Goal: Task Accomplishment & Management: Complete application form

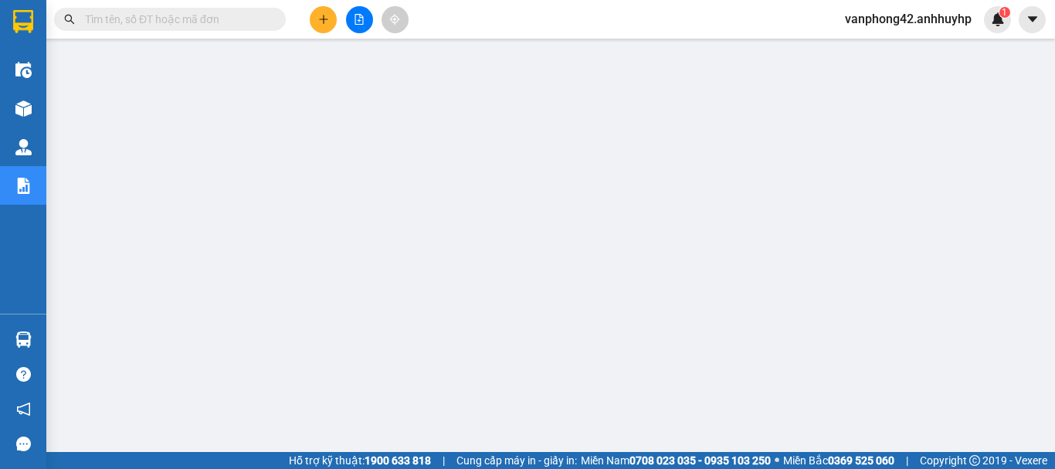
click at [327, 22] on icon "plus" at bounding box center [323, 19] width 11 height 11
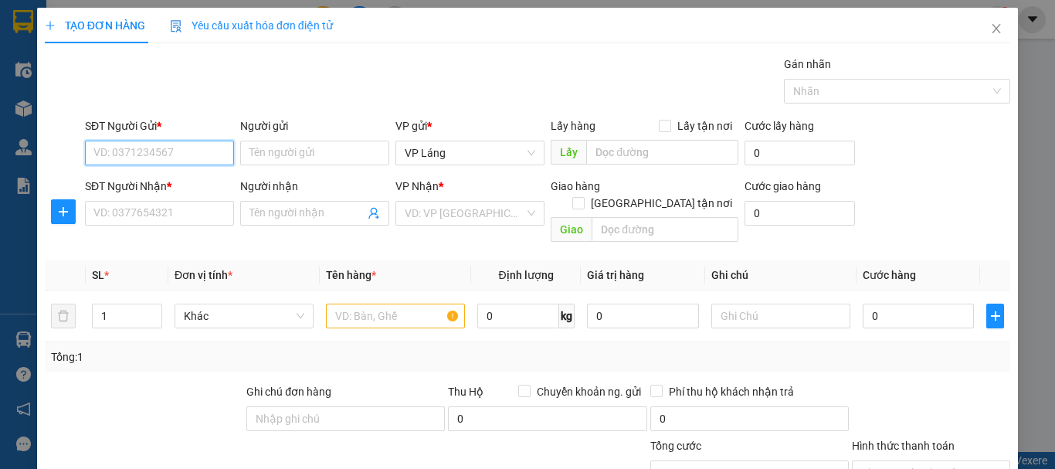
click at [174, 152] on input "SĐT Người Gửi *" at bounding box center [159, 153] width 149 height 25
click at [175, 182] on div "0945071605 - [GEOGRAPHIC_DATA]" at bounding box center [180, 183] width 174 height 17
type input "0945071605"
type input "Minh"
type input "0945071605"
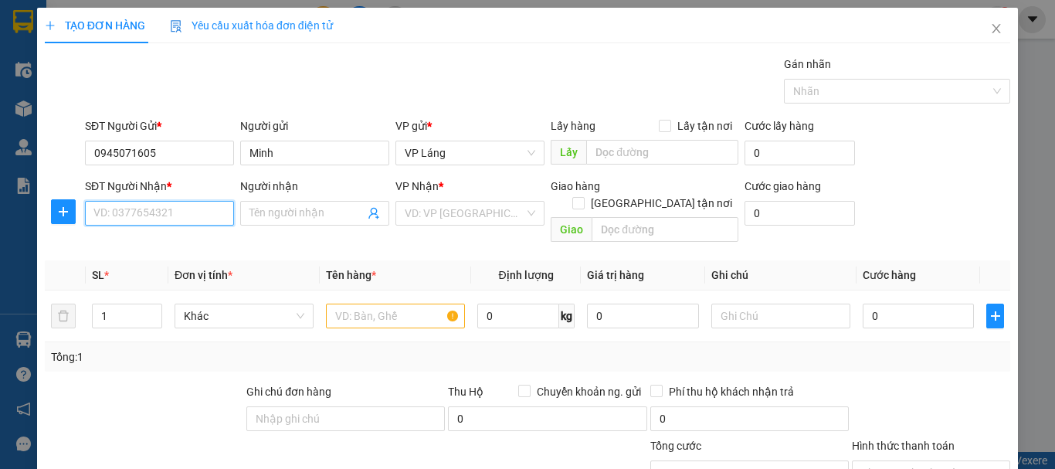
click at [161, 210] on input "SĐT Người Nhận *" at bounding box center [159, 213] width 149 height 25
click at [180, 263] on div "0902054183 - Lan" at bounding box center [157, 268] width 129 height 17
type input "0902054183"
type input "Lan"
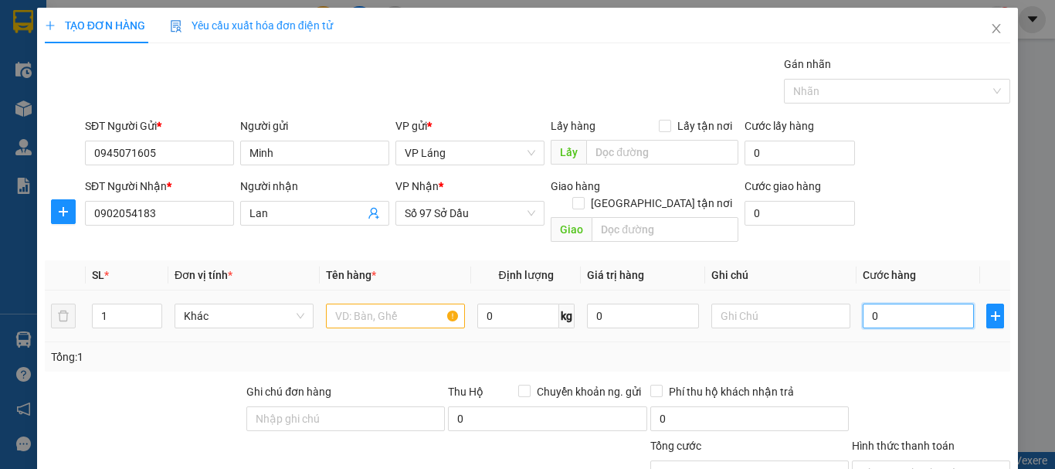
click at [933, 304] on input "0" at bounding box center [918, 316] width 111 height 25
type input "5"
type input "50"
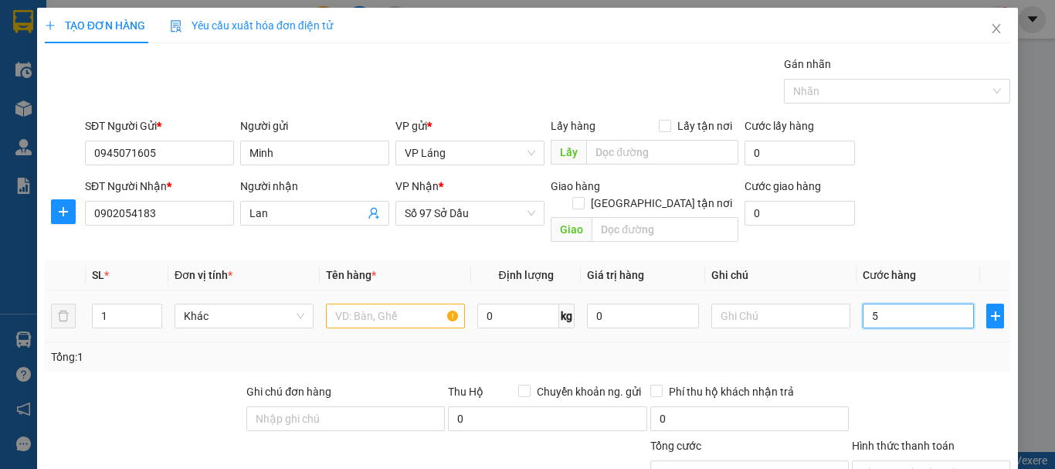
type input "50"
type input "500"
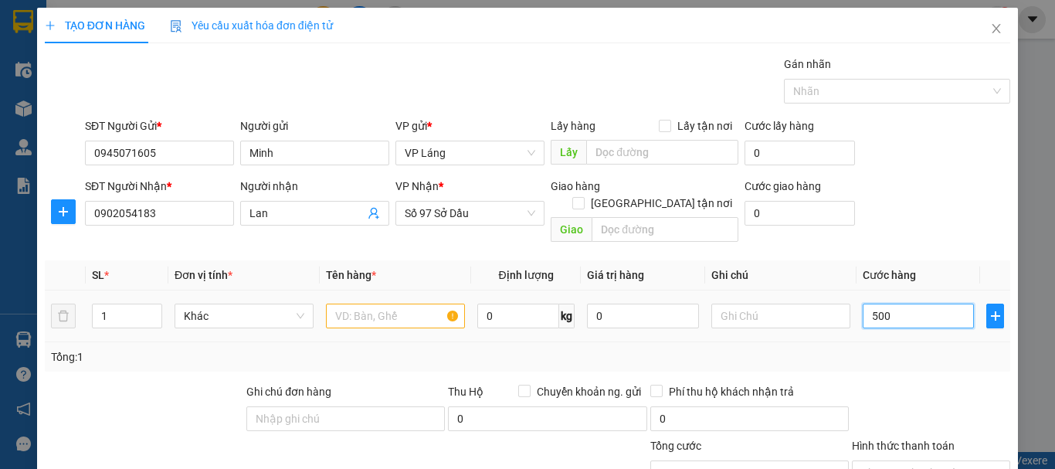
type input "5.000"
type input "50.000"
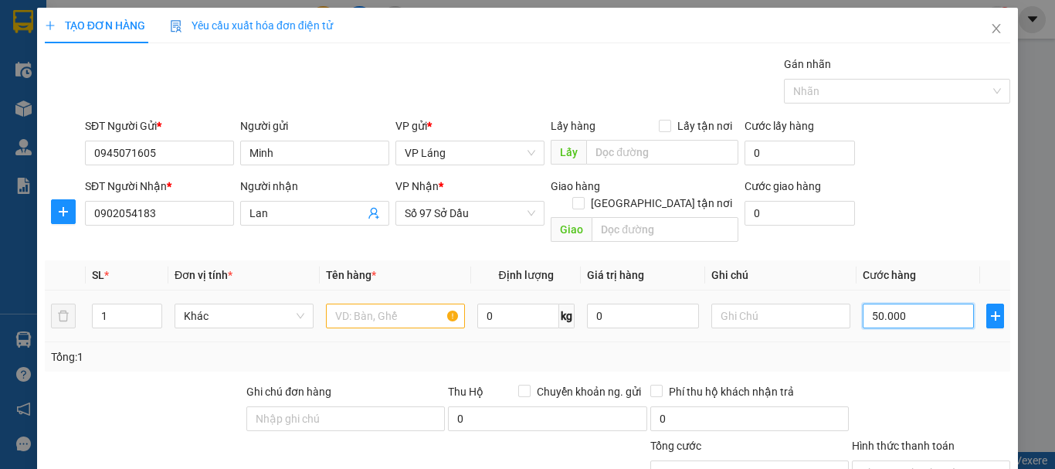
type input "50.000"
click at [405, 306] on input "text" at bounding box center [395, 316] width 139 height 25
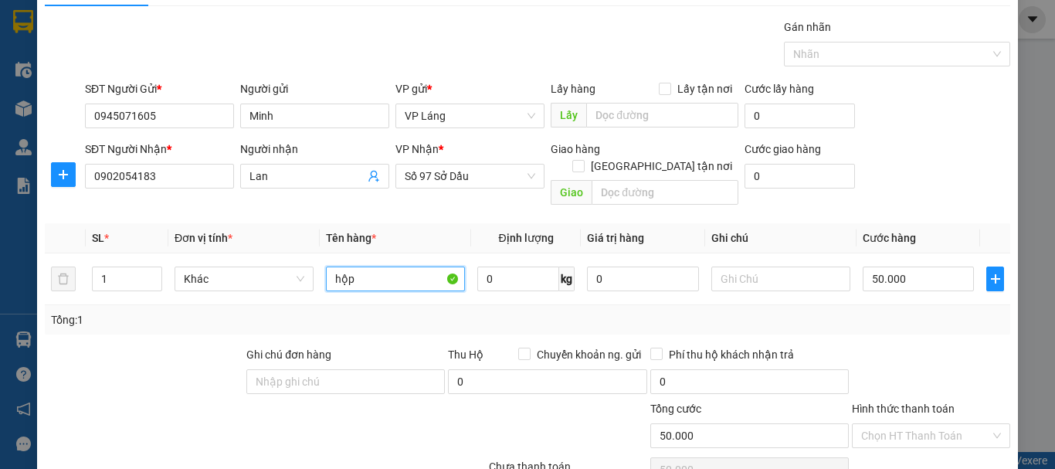
scroll to position [103, 0]
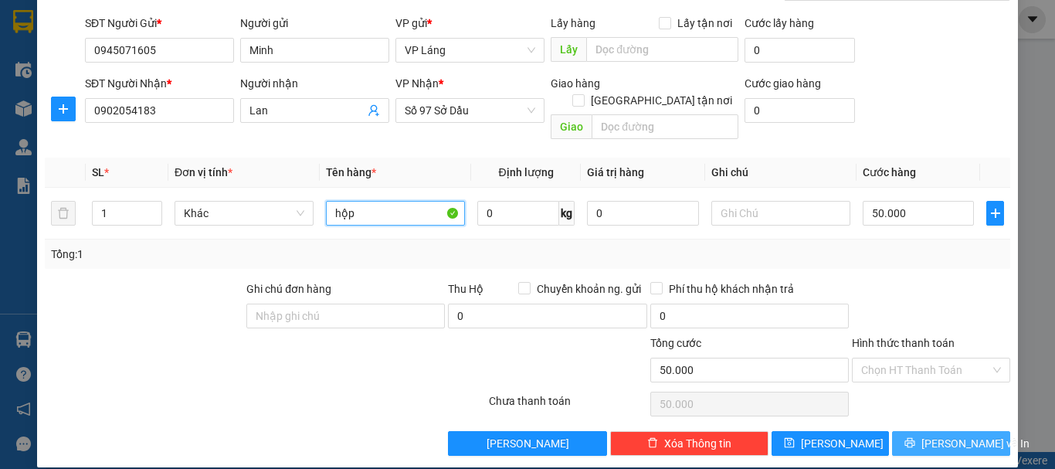
type input "hộp"
click at [943, 435] on span "[PERSON_NAME] và In" at bounding box center [976, 443] width 108 height 17
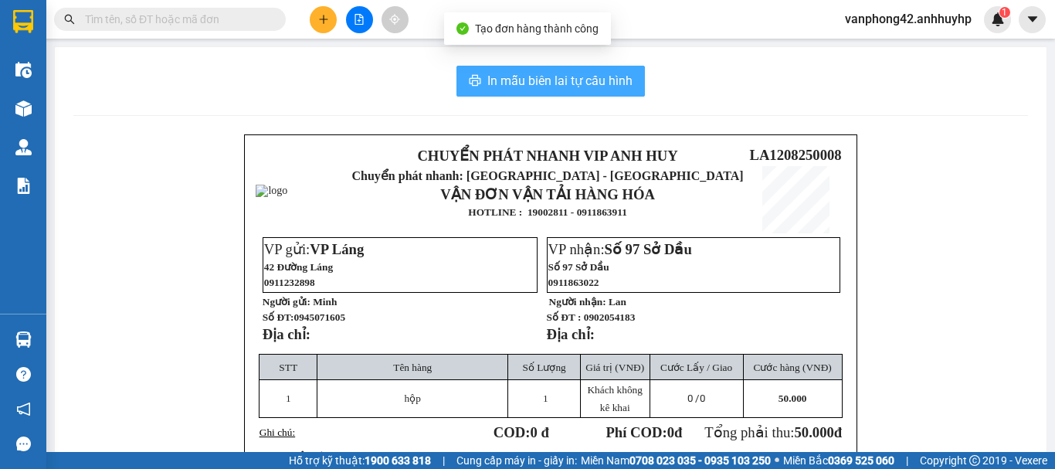
click at [488, 74] on span "In mẫu biên lai tự cấu hình" at bounding box center [560, 80] width 145 height 19
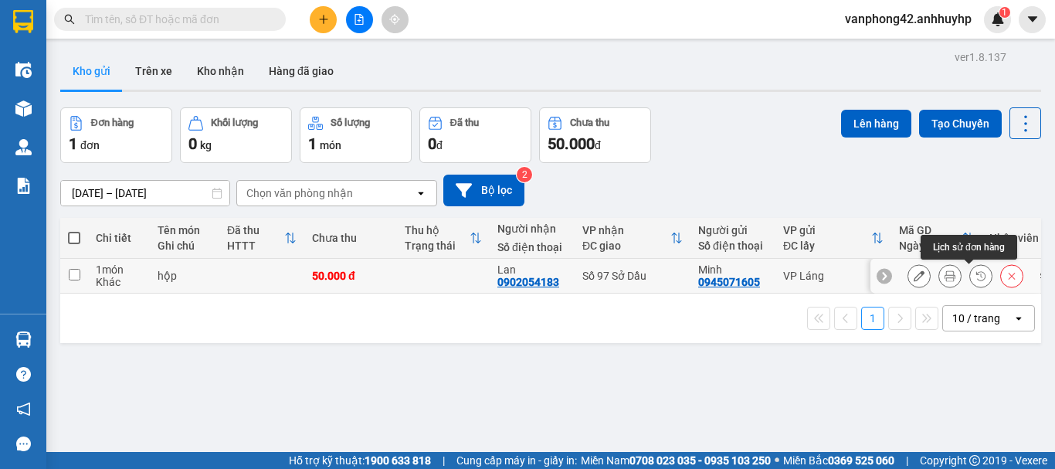
click at [976, 274] on icon at bounding box center [981, 275] width 11 height 11
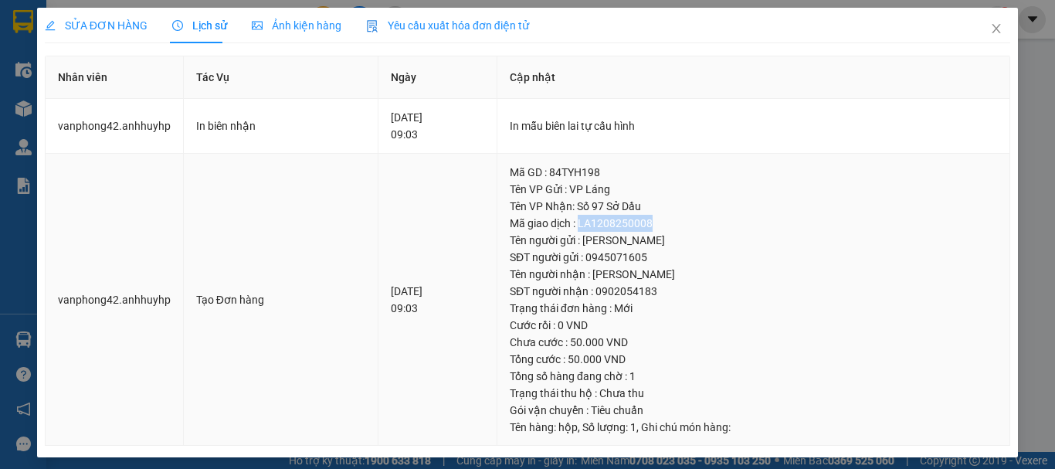
drag, startPoint x: 678, startPoint y: 219, endPoint x: 601, endPoint y: 228, distance: 77.0
click at [601, 228] on div "Mã giao dịch : LA1208250008" at bounding box center [754, 223] width 488 height 17
copy div "LA1208250008"
click at [991, 32] on icon "close" at bounding box center [997, 28] width 12 height 12
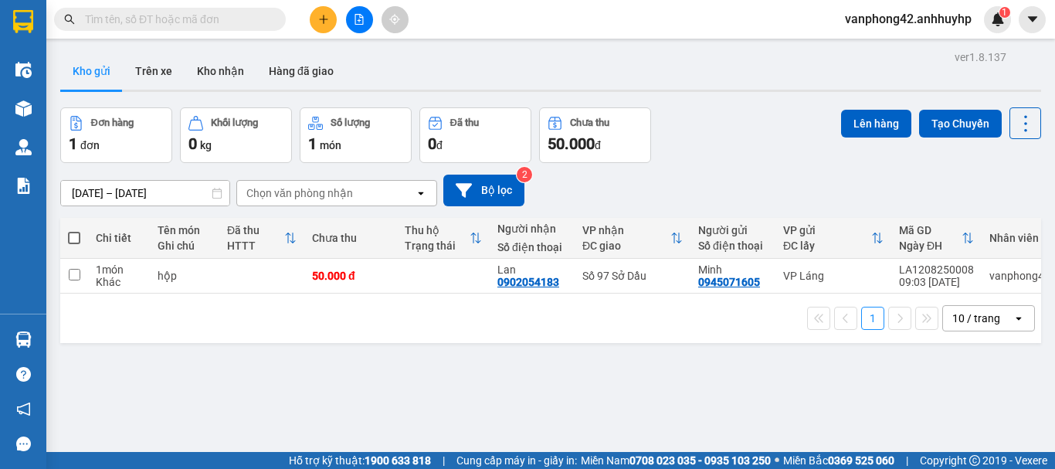
click at [313, 22] on button at bounding box center [323, 19] width 27 height 27
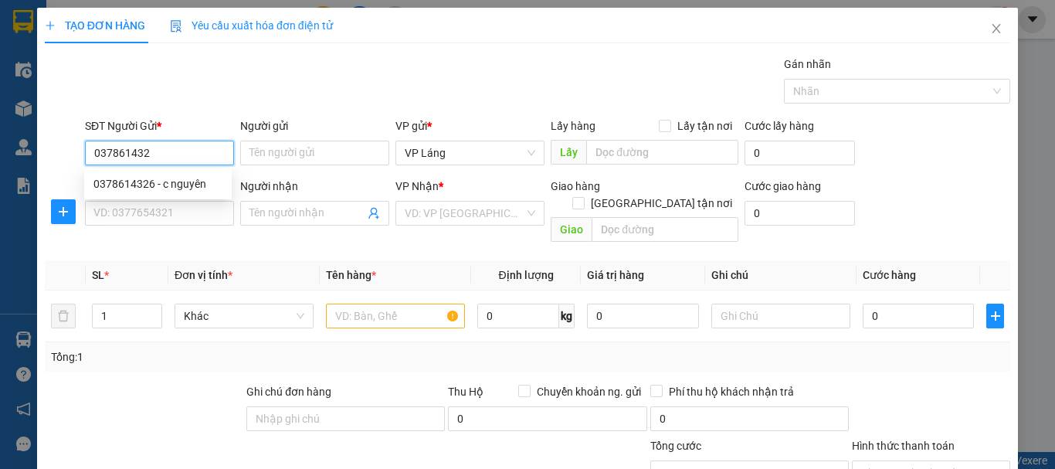
type input "0378614326"
click at [187, 180] on div "0378614326 - c nguyên" at bounding box center [157, 183] width 129 height 17
type input "c nguyên"
type input "0378614326"
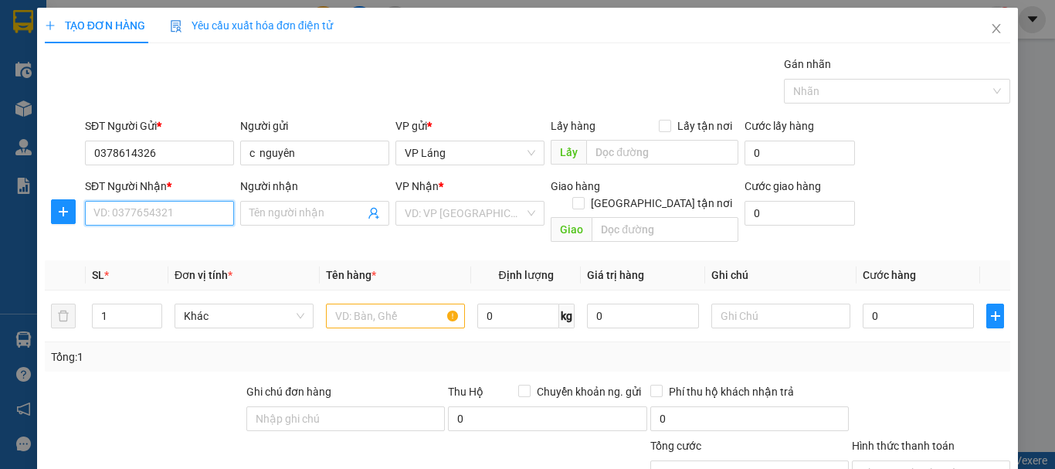
click at [209, 209] on input "SĐT Người Nhận *" at bounding box center [159, 213] width 149 height 25
type input "0986199262"
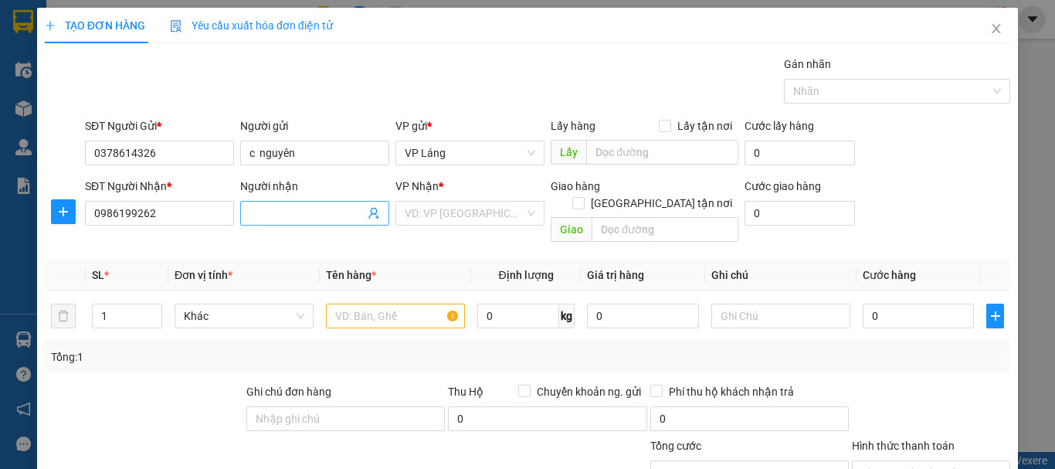
drag, startPoint x: 294, startPoint y: 222, endPoint x: 286, endPoint y: 216, distance: 9.9
click at [286, 216] on span at bounding box center [314, 213] width 149 height 25
type input "phạm hồng"
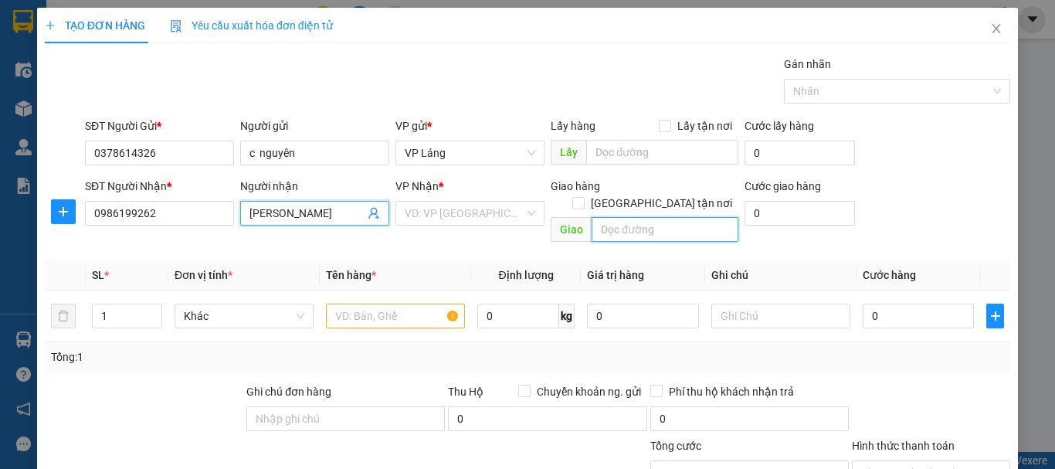
click at [610, 217] on input "text" at bounding box center [665, 229] width 147 height 25
paste input "384 Ngô Gia Tự, Cát Bi, Hải An, Hải Phòng, Việt Nam"
type input "384 Ngô Gia Tự, Cát Bi, Hải An, Hải Phòng, Việt Nam"
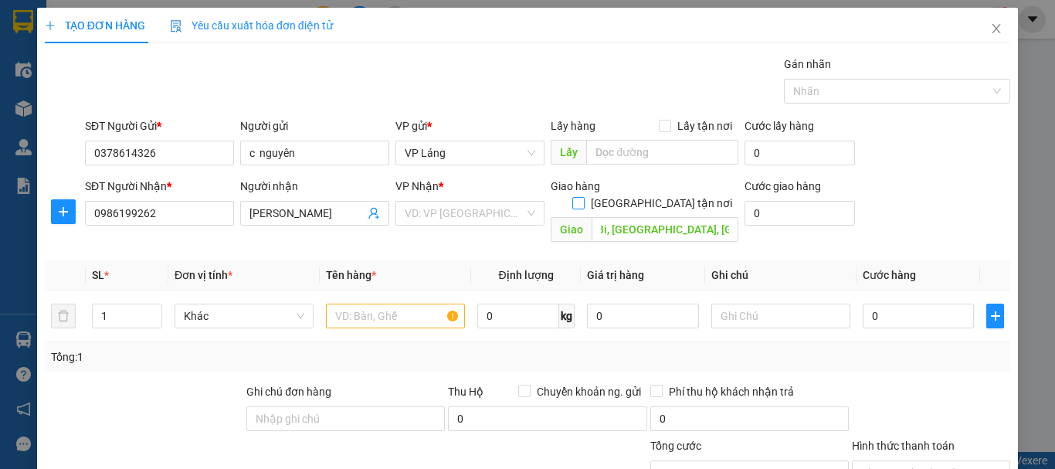
click at [583, 197] on input "[GEOGRAPHIC_DATA] tận nơi" at bounding box center [578, 202] width 11 height 11
checkbox input "true"
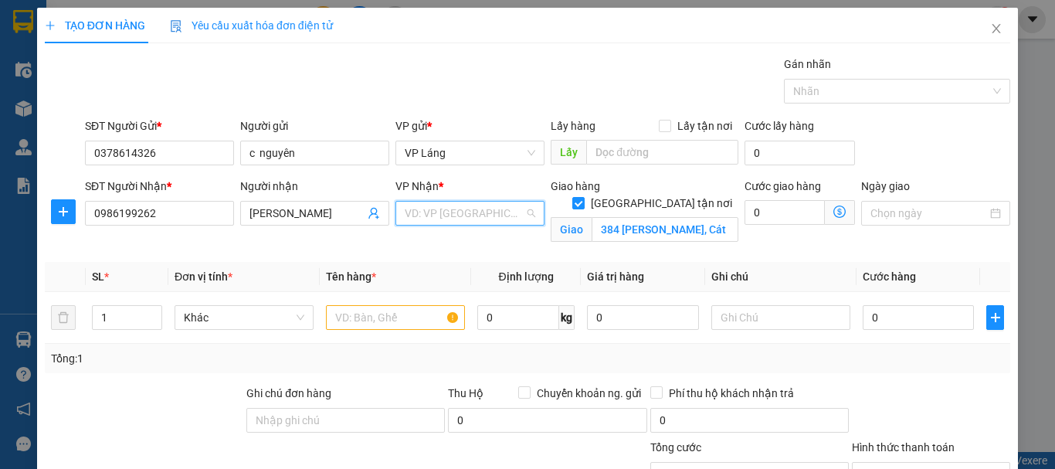
click at [474, 220] on input "search" at bounding box center [465, 213] width 120 height 23
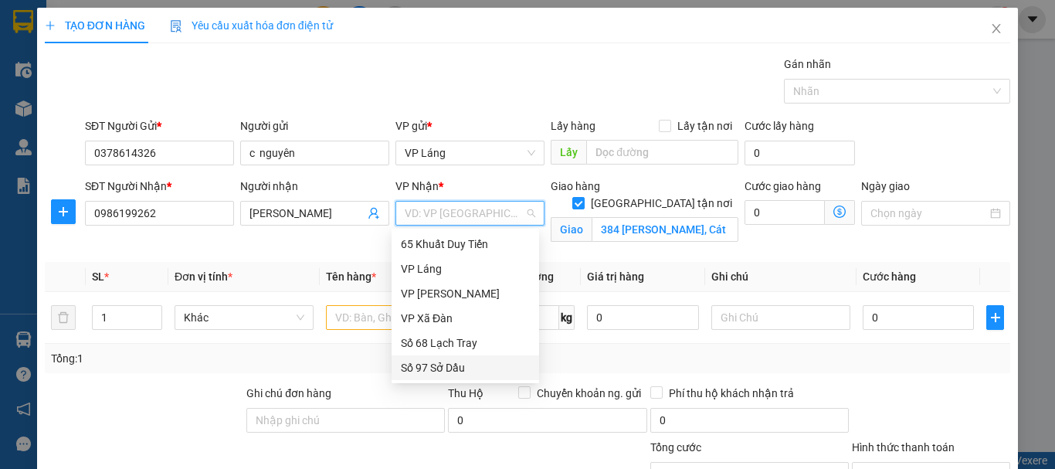
click at [455, 362] on div "Số 97 Sở Dầu" at bounding box center [465, 367] width 129 height 17
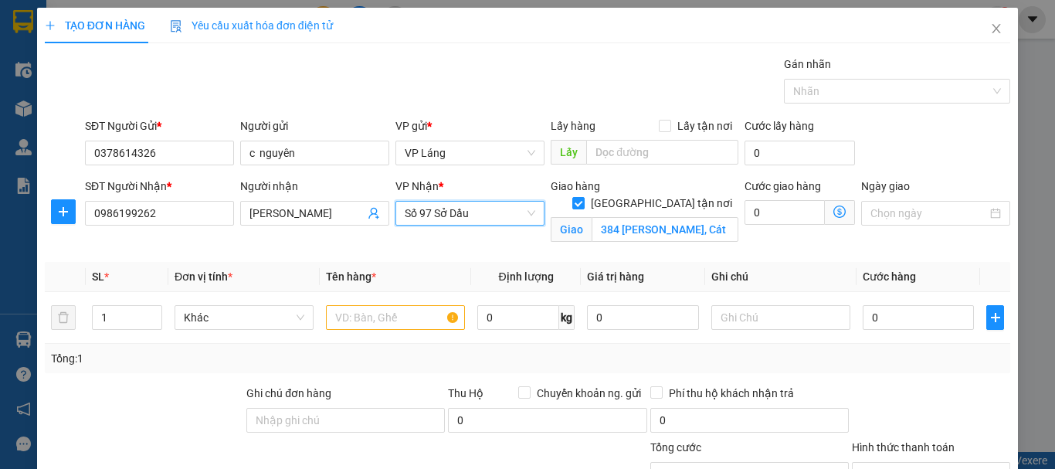
click at [834, 212] on icon "dollar-circle" at bounding box center [840, 212] width 12 height 12
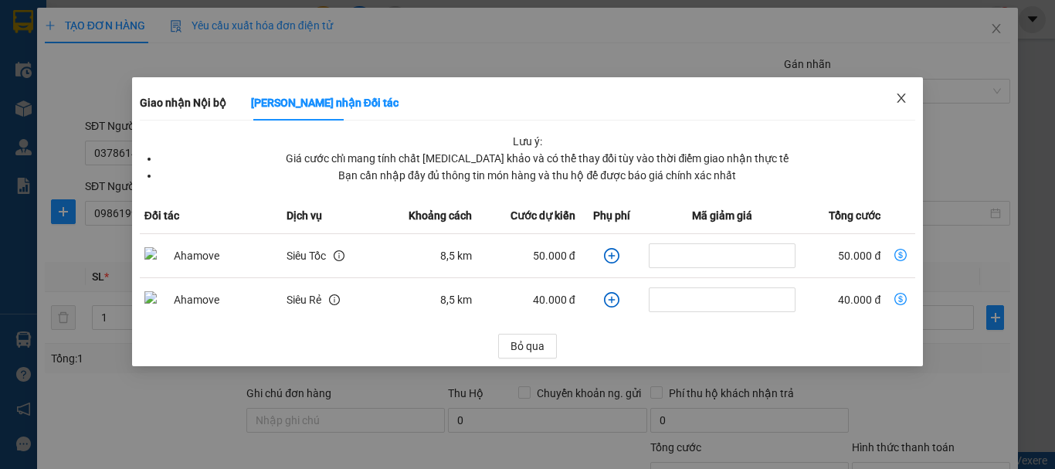
click at [897, 93] on icon "close" at bounding box center [901, 98] width 12 height 12
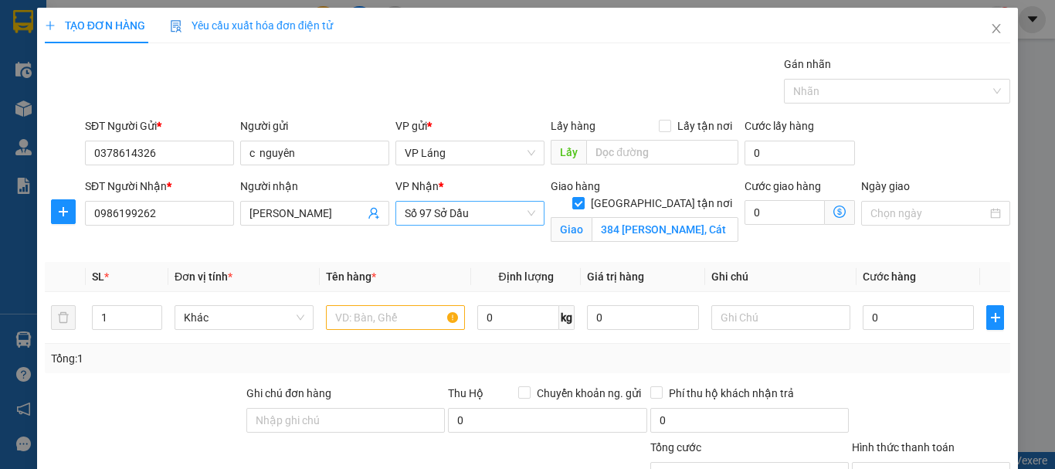
click at [466, 214] on span "Số 97 Sở Dầu" at bounding box center [470, 213] width 131 height 23
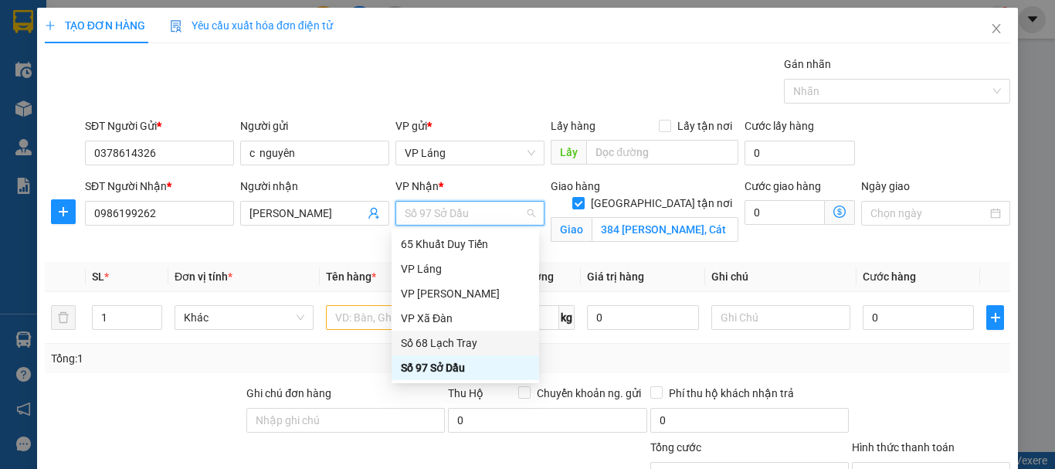
click at [447, 336] on div "Số 68 Lạch Tray" at bounding box center [465, 343] width 129 height 17
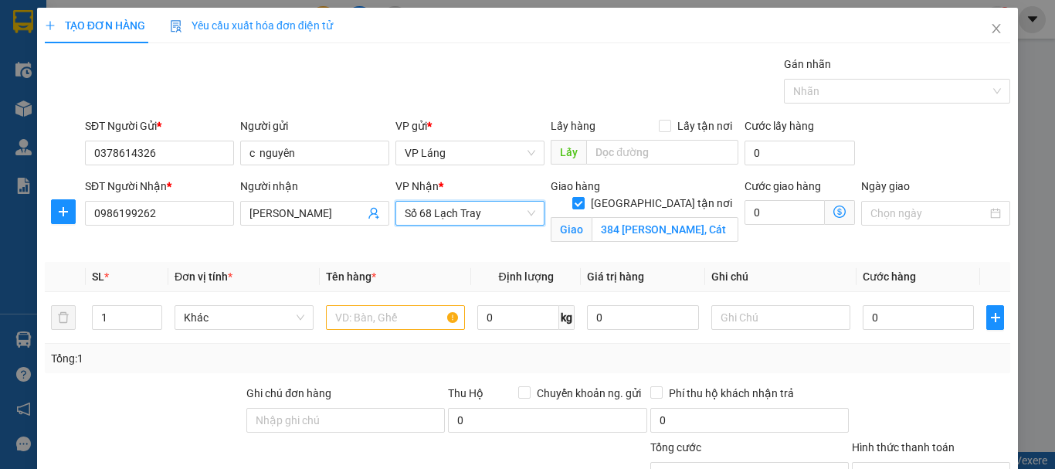
click at [834, 211] on icon "dollar-circle" at bounding box center [840, 212] width 12 height 12
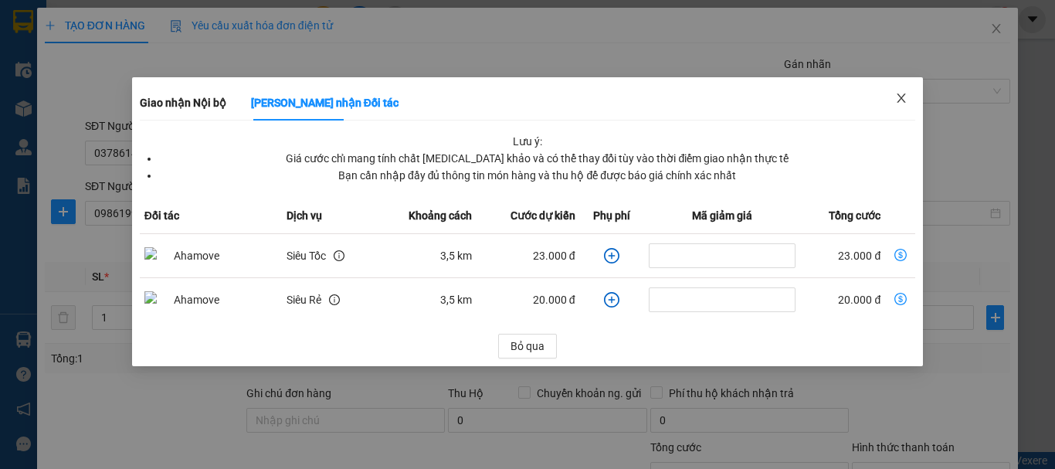
click at [901, 102] on icon "close" at bounding box center [901, 98] width 12 height 12
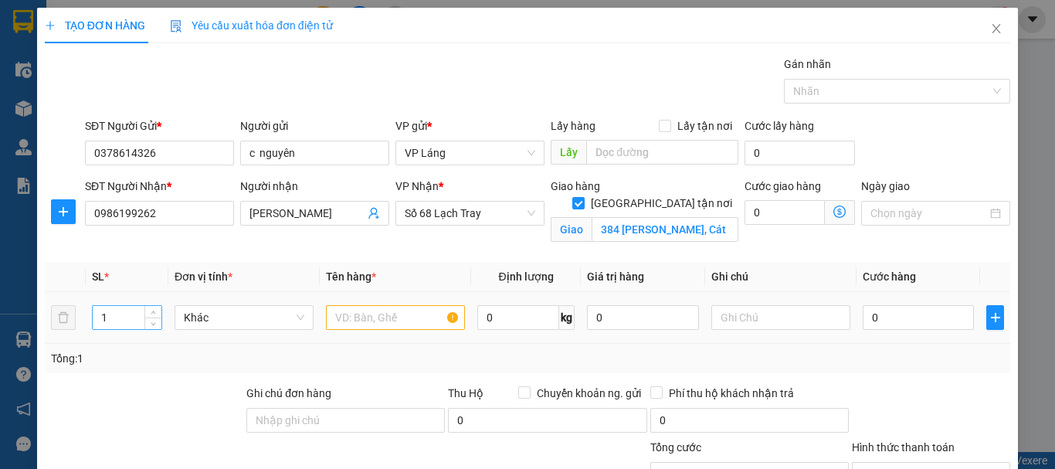
click at [105, 317] on input "1" at bounding box center [127, 317] width 69 height 23
type input "2"
drag, startPoint x: 357, startPoint y: 321, endPoint x: 396, endPoint y: 363, distance: 56.9
click at [358, 321] on input "text" at bounding box center [395, 317] width 139 height 25
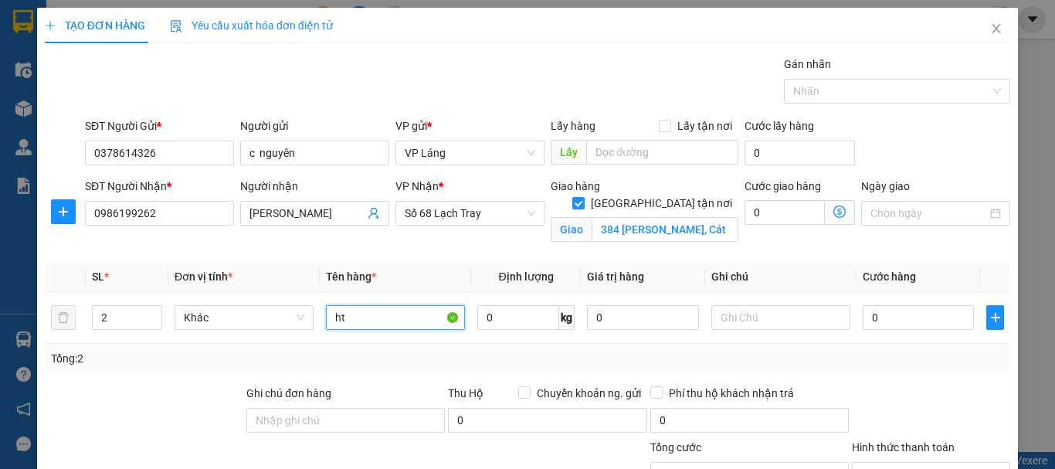
type input "h"
type input "thùng"
click at [827, 218] on span "Giao nhận Nội bộ Giao nhận Đối tác Lưu ý: Giá cước chỉ mang tính chất tham khảo…" at bounding box center [840, 212] width 30 height 25
click at [835, 217] on icon "dollar-circle" at bounding box center [840, 212] width 12 height 12
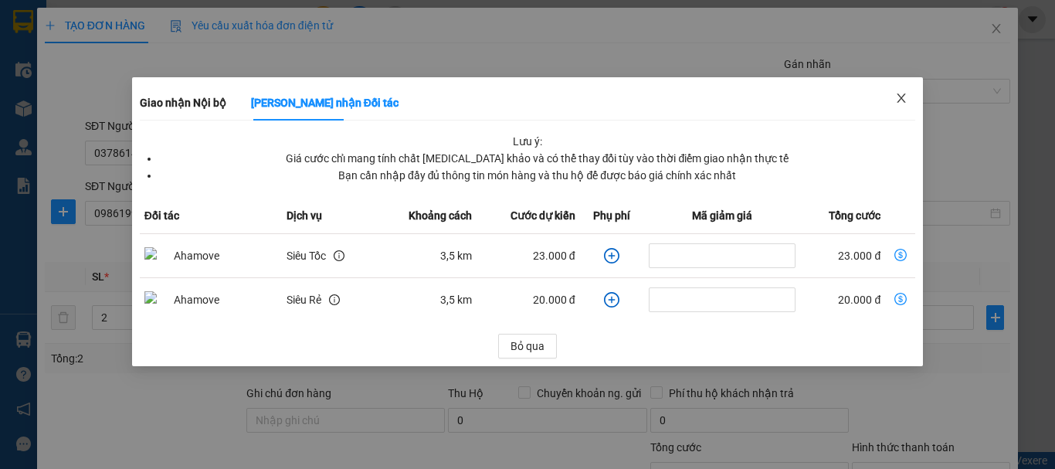
click at [909, 99] on span "Close" at bounding box center [901, 98] width 43 height 43
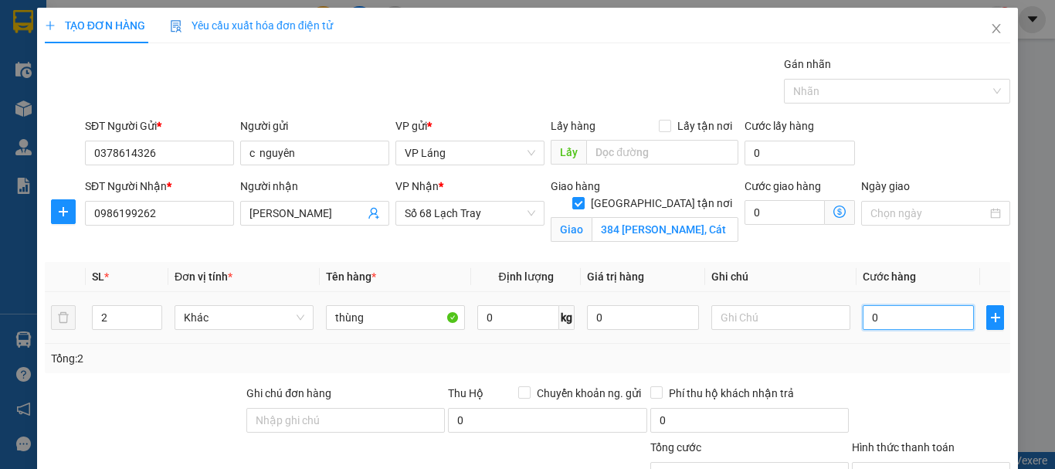
click at [906, 319] on input "0" at bounding box center [918, 317] width 111 height 25
type input "1"
type input "12"
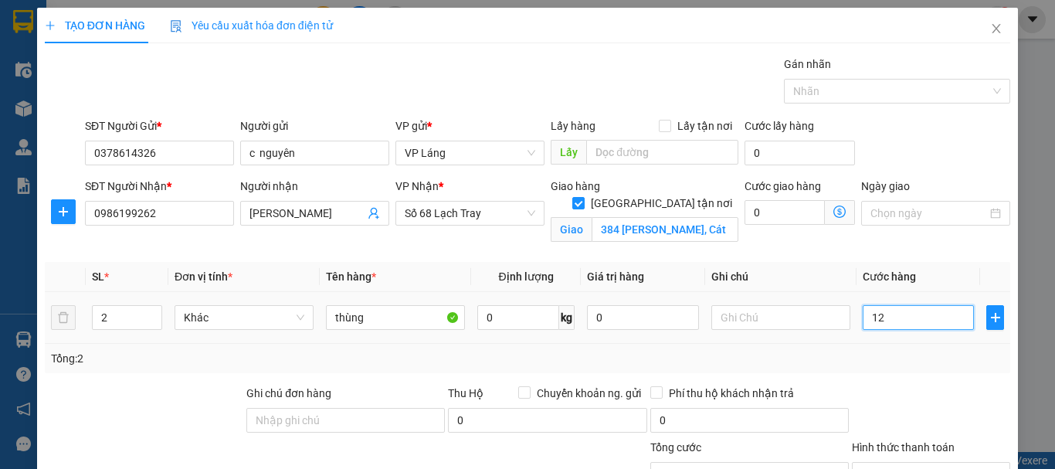
type input "12"
type input "120"
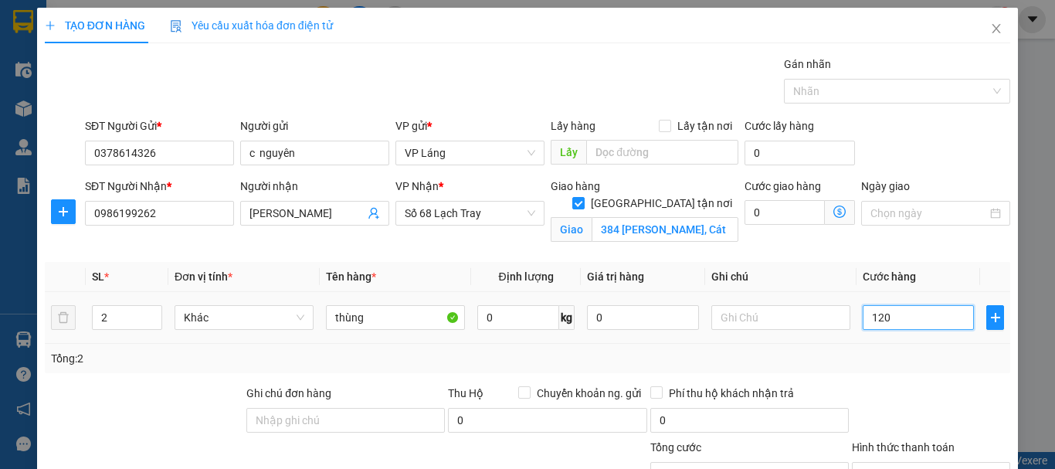
type input "1.200"
type input "12.000"
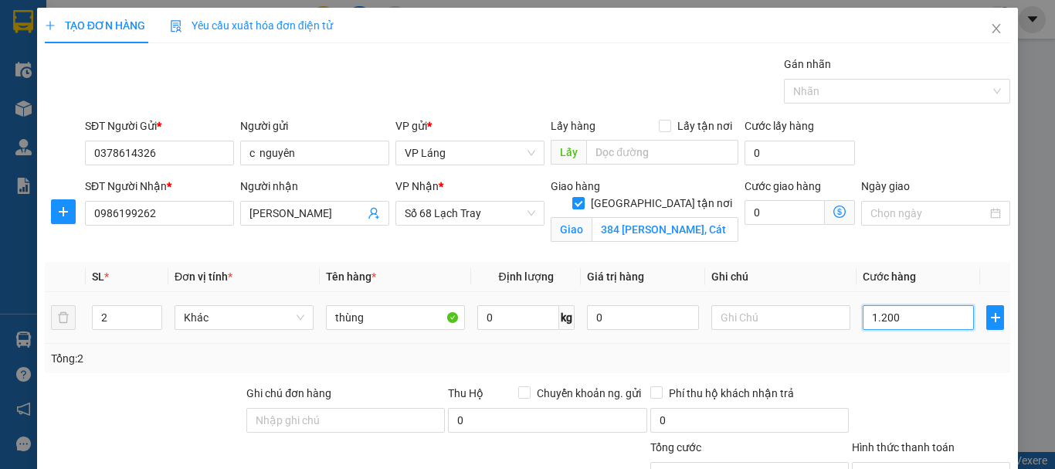
type input "12.000"
type input "120.000"
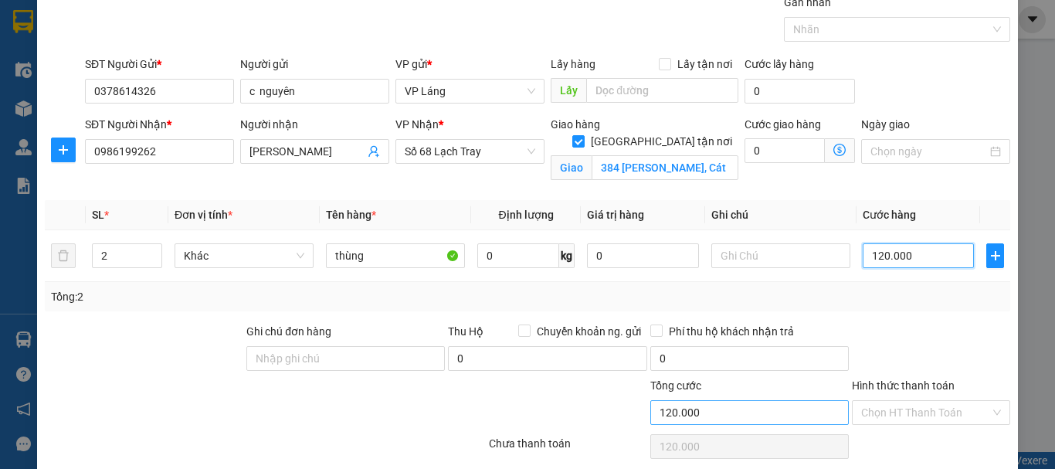
scroll to position [121, 0]
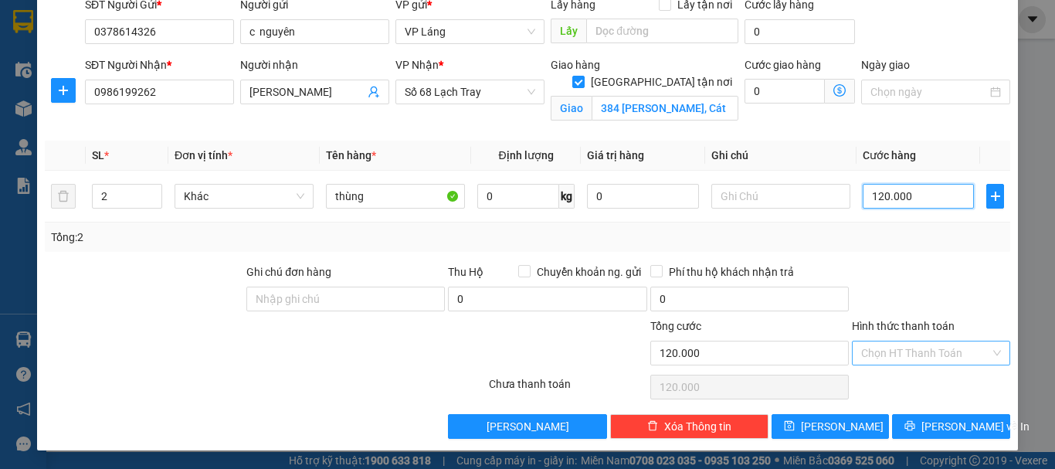
type input "120.000"
click at [900, 344] on input "Hình thức thanh toán" at bounding box center [925, 353] width 129 height 23
drag, startPoint x: 801, startPoint y: 134, endPoint x: 817, endPoint y: 145, distance: 19.9
click at [809, 139] on div "Transit Pickup Surcharge Ids Transit Deliver Surcharge Ids Transit Deliver Surc…" at bounding box center [528, 186] width 966 height 505
click at [910, 345] on input "Hình thức thanh toán" at bounding box center [925, 353] width 129 height 23
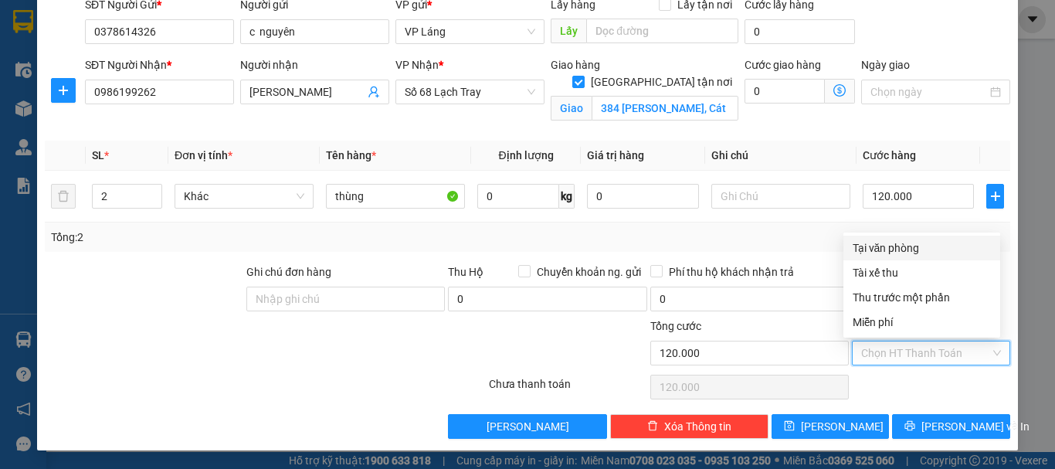
click at [885, 244] on div "Tại văn phòng" at bounding box center [922, 248] width 138 height 17
type input "0"
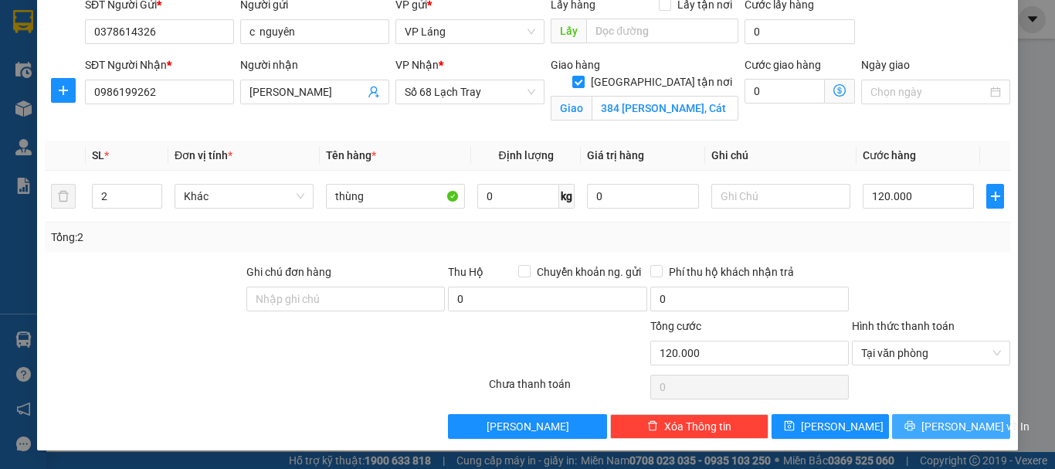
drag, startPoint x: 914, startPoint y: 423, endPoint x: 973, endPoint y: 466, distance: 72.9
click at [919, 420] on button "[PERSON_NAME] và In" at bounding box center [951, 426] width 118 height 25
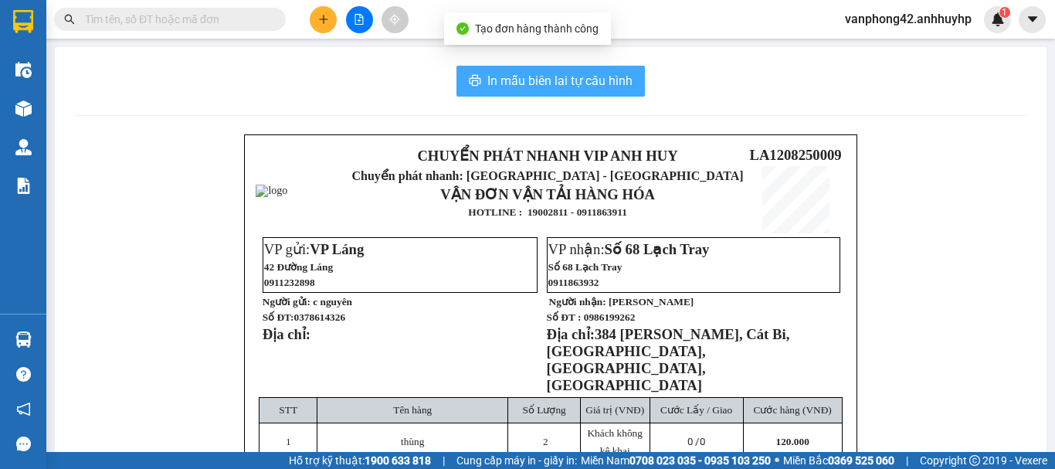
click at [535, 85] on span "In mẫu biên lai tự cấu hình" at bounding box center [560, 80] width 145 height 19
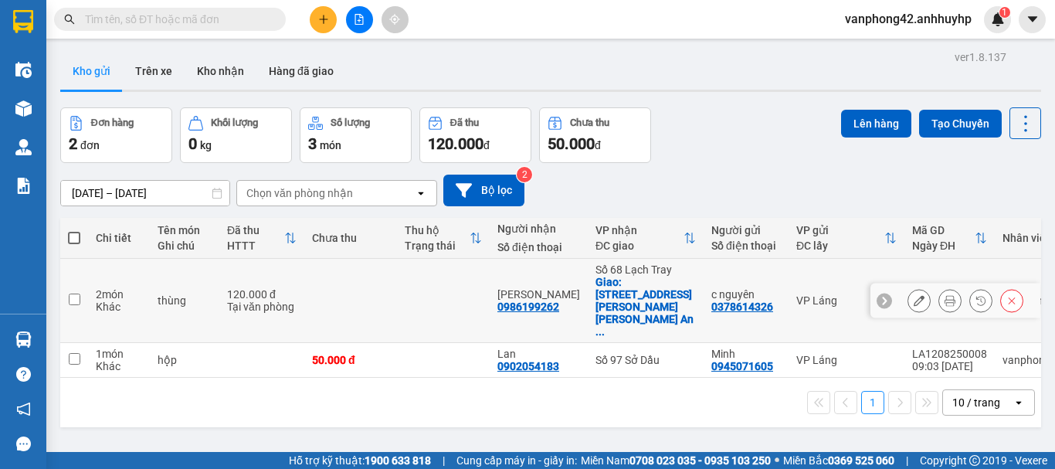
click at [950, 289] on div at bounding box center [950, 300] width 23 height 23
click at [945, 295] on icon at bounding box center [950, 300] width 11 height 11
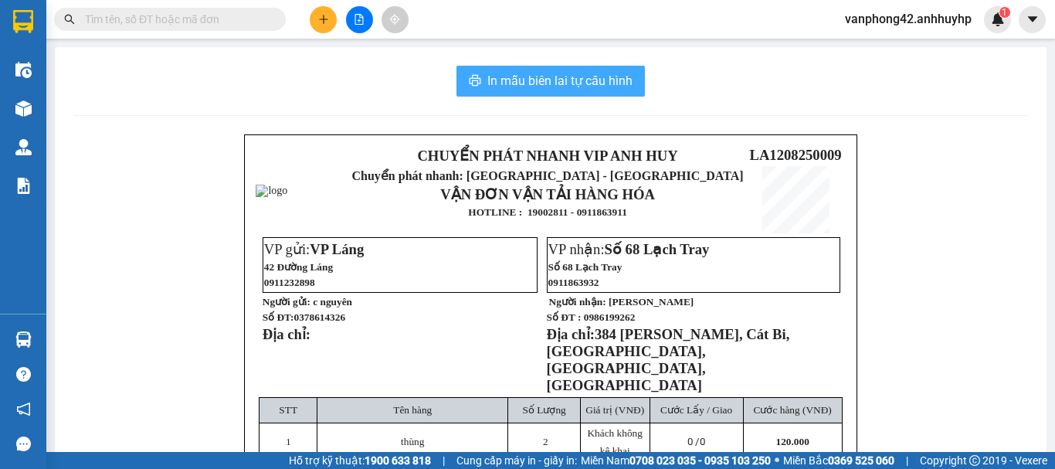
click at [537, 80] on span "In mẫu biên lai tự cấu hình" at bounding box center [560, 80] width 145 height 19
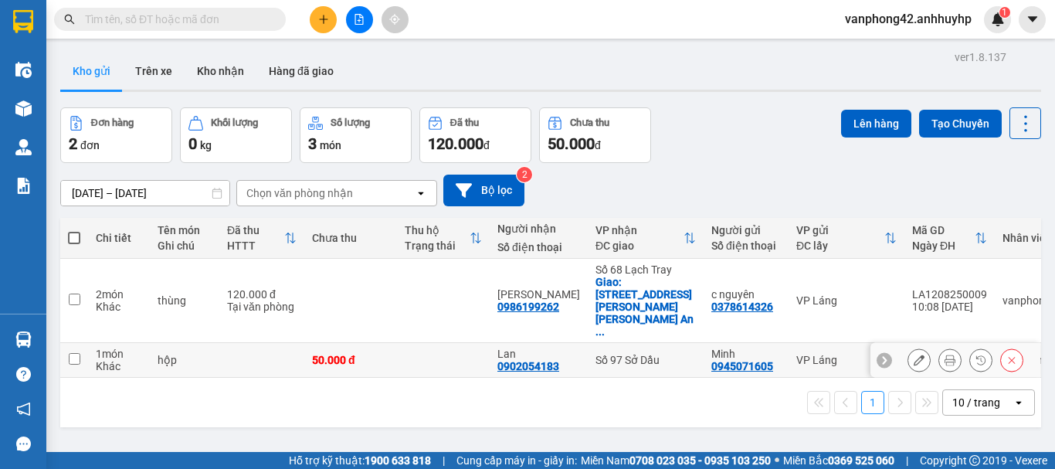
click at [84, 343] on td at bounding box center [74, 360] width 28 height 35
checkbox input "true"
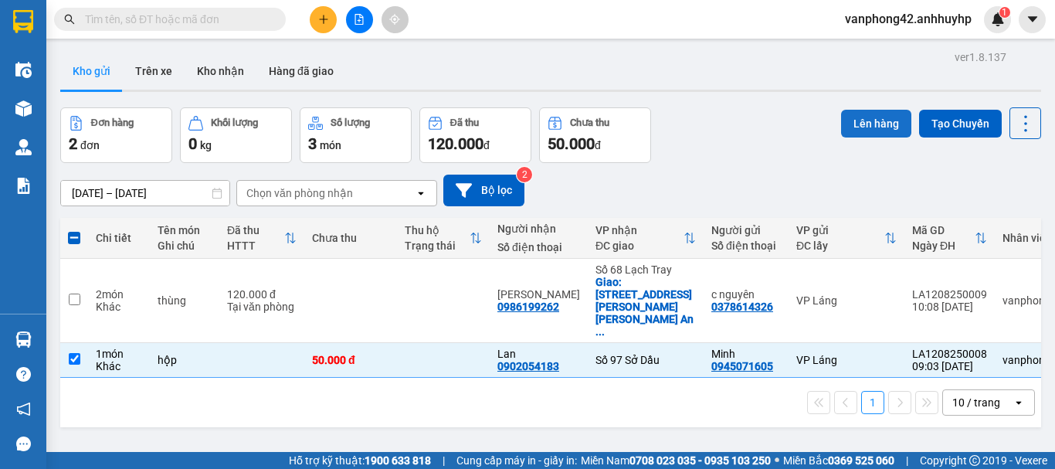
click at [851, 110] on button "Lên hàng" at bounding box center [876, 124] width 70 height 28
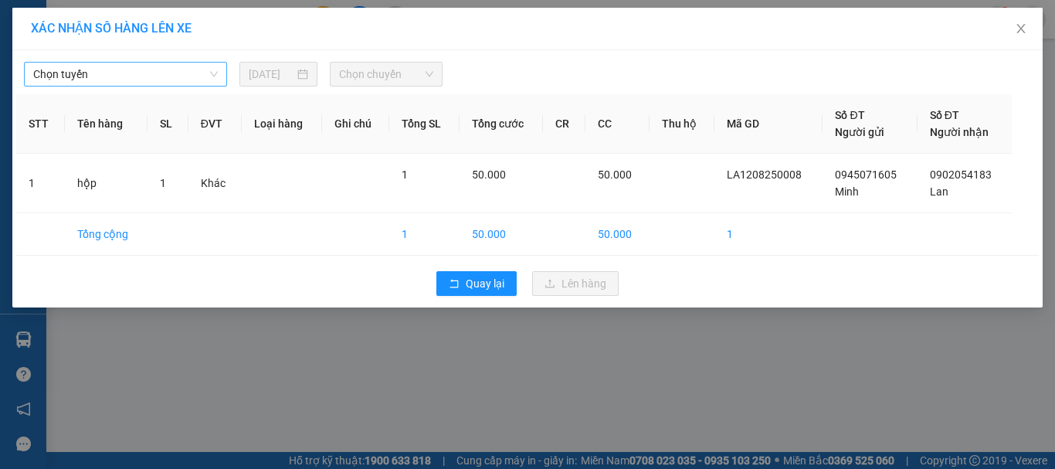
click at [121, 71] on span "Chọn tuyến" at bounding box center [125, 74] width 185 height 23
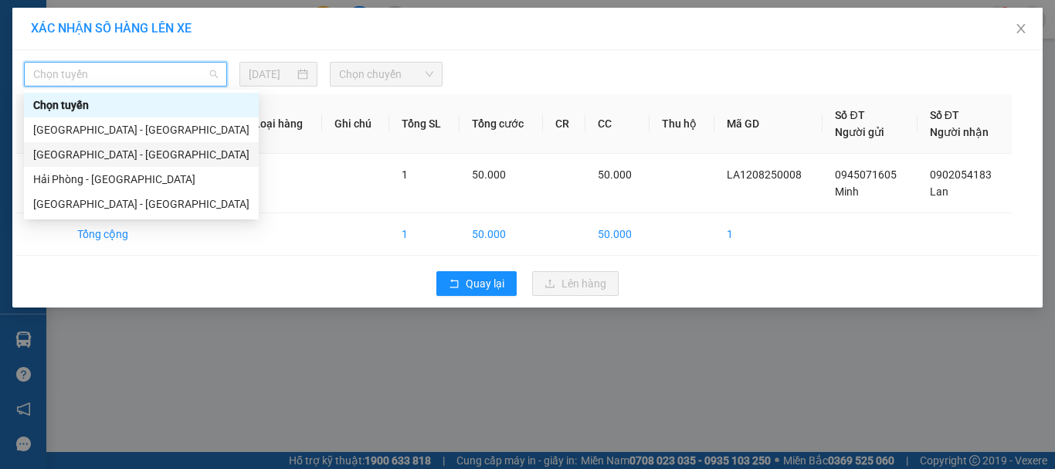
drag, startPoint x: 114, startPoint y: 151, endPoint x: 124, endPoint y: 148, distance: 10.0
click at [114, 151] on div "Hà Nội - Hải Phòng" at bounding box center [141, 154] width 216 height 17
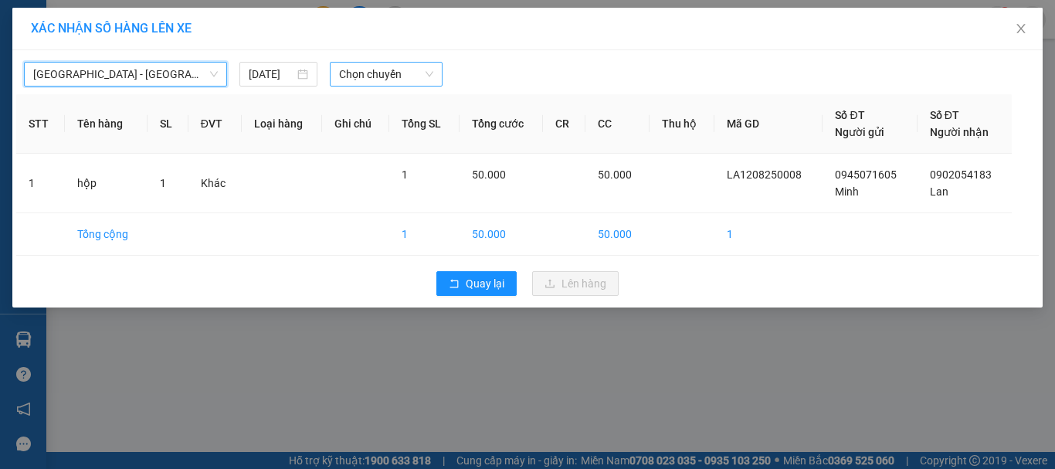
click at [367, 76] on span "Chọn chuyến" at bounding box center [386, 74] width 95 height 23
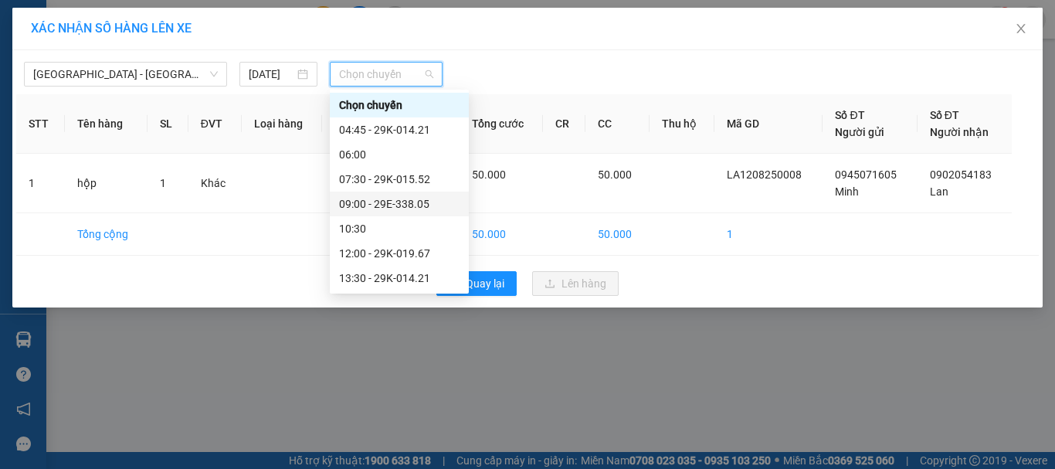
click at [413, 212] on div "09:00 - 29E-338.05" at bounding box center [399, 203] width 121 height 17
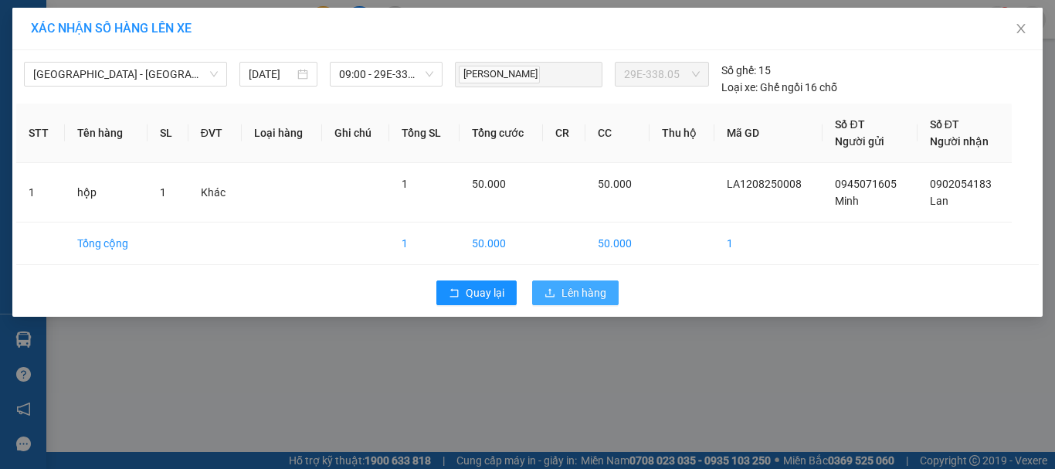
click at [597, 294] on span "Lên hàng" at bounding box center [584, 292] width 45 height 17
